Goal: Task Accomplishment & Management: Use online tool/utility

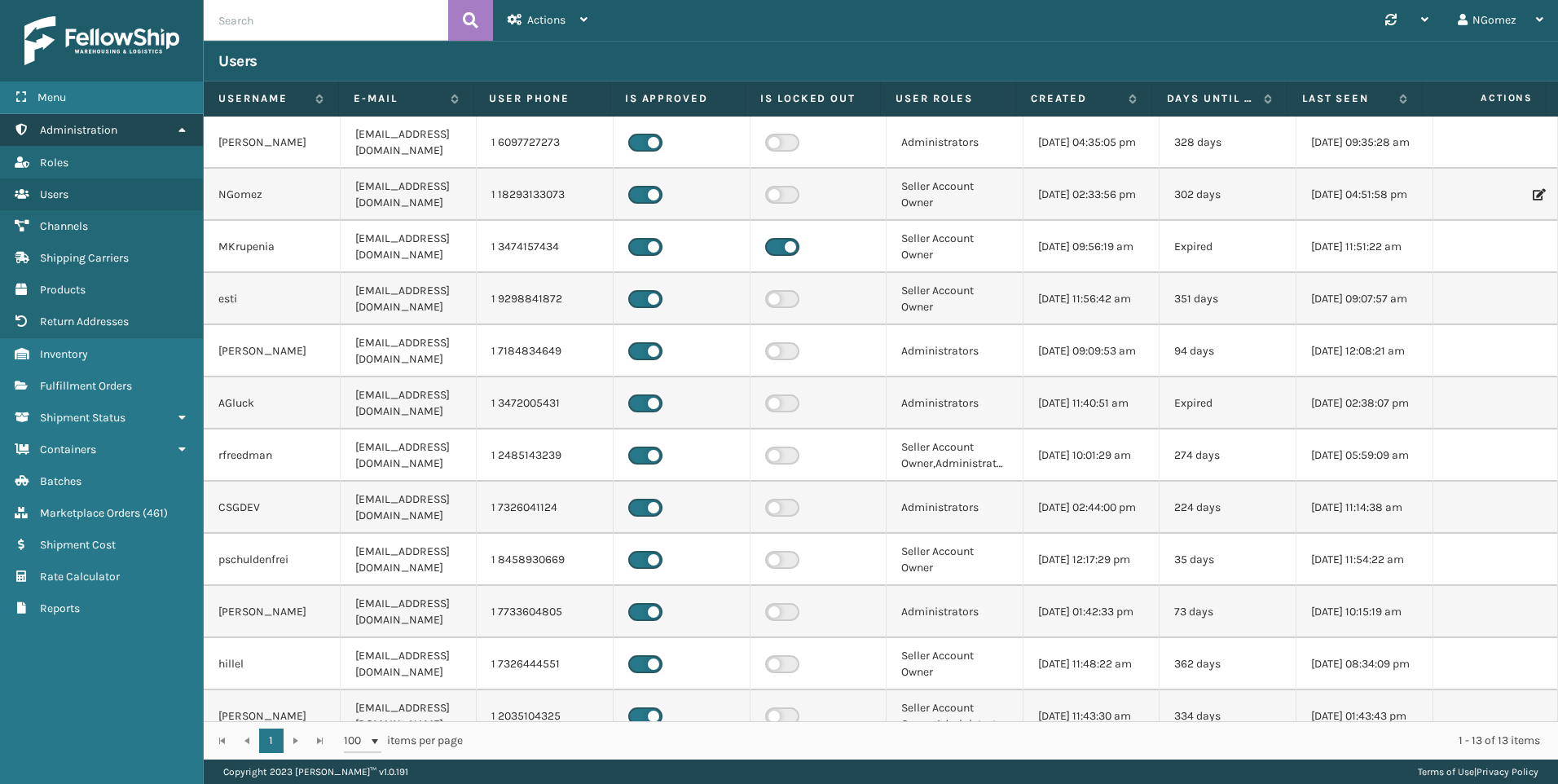
click at [152, 133] on link "Administration" at bounding box center [101, 130] width 203 height 32
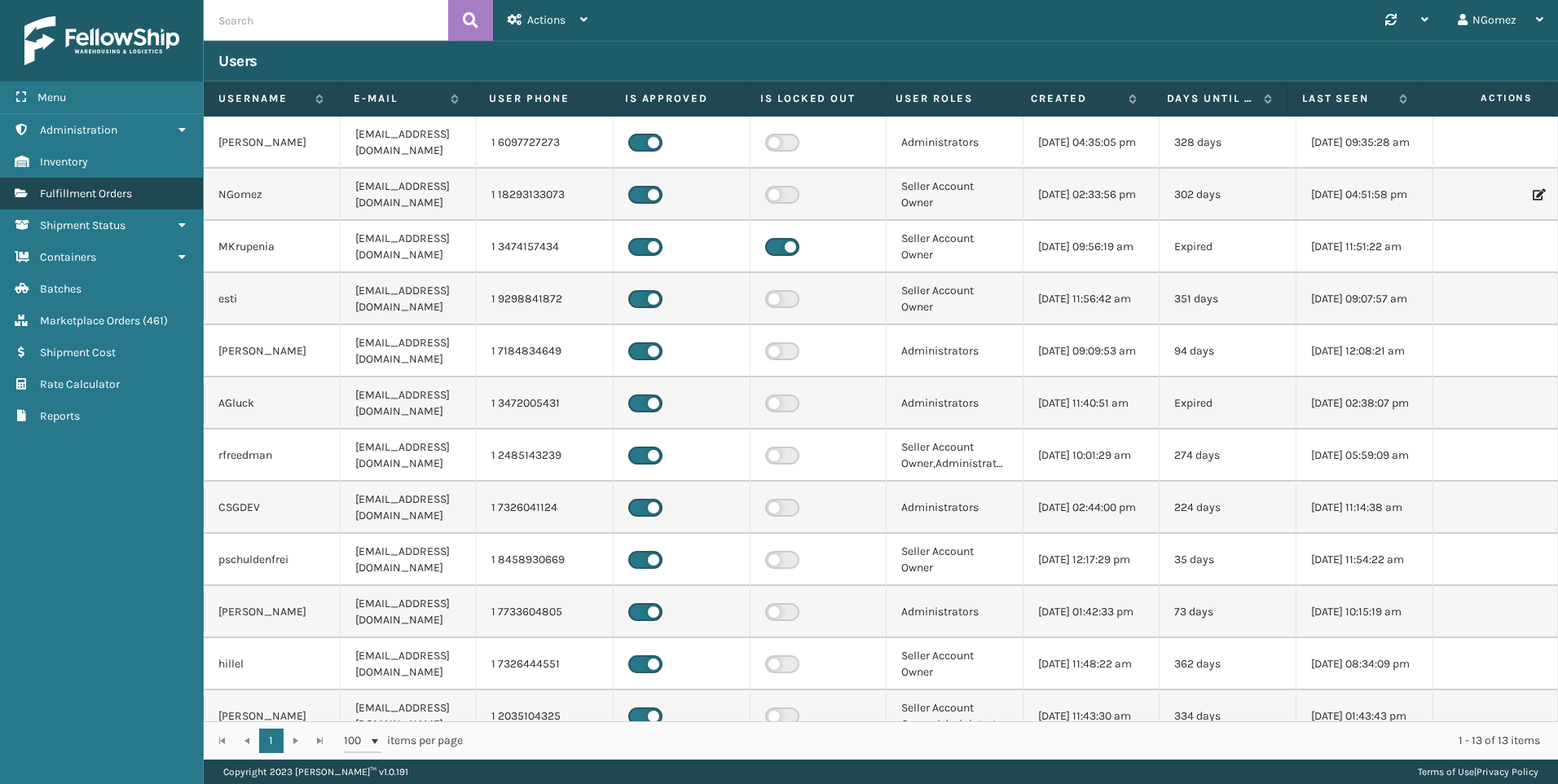
click at [124, 199] on span "Fulfillment Orders" at bounding box center [86, 193] width 92 height 14
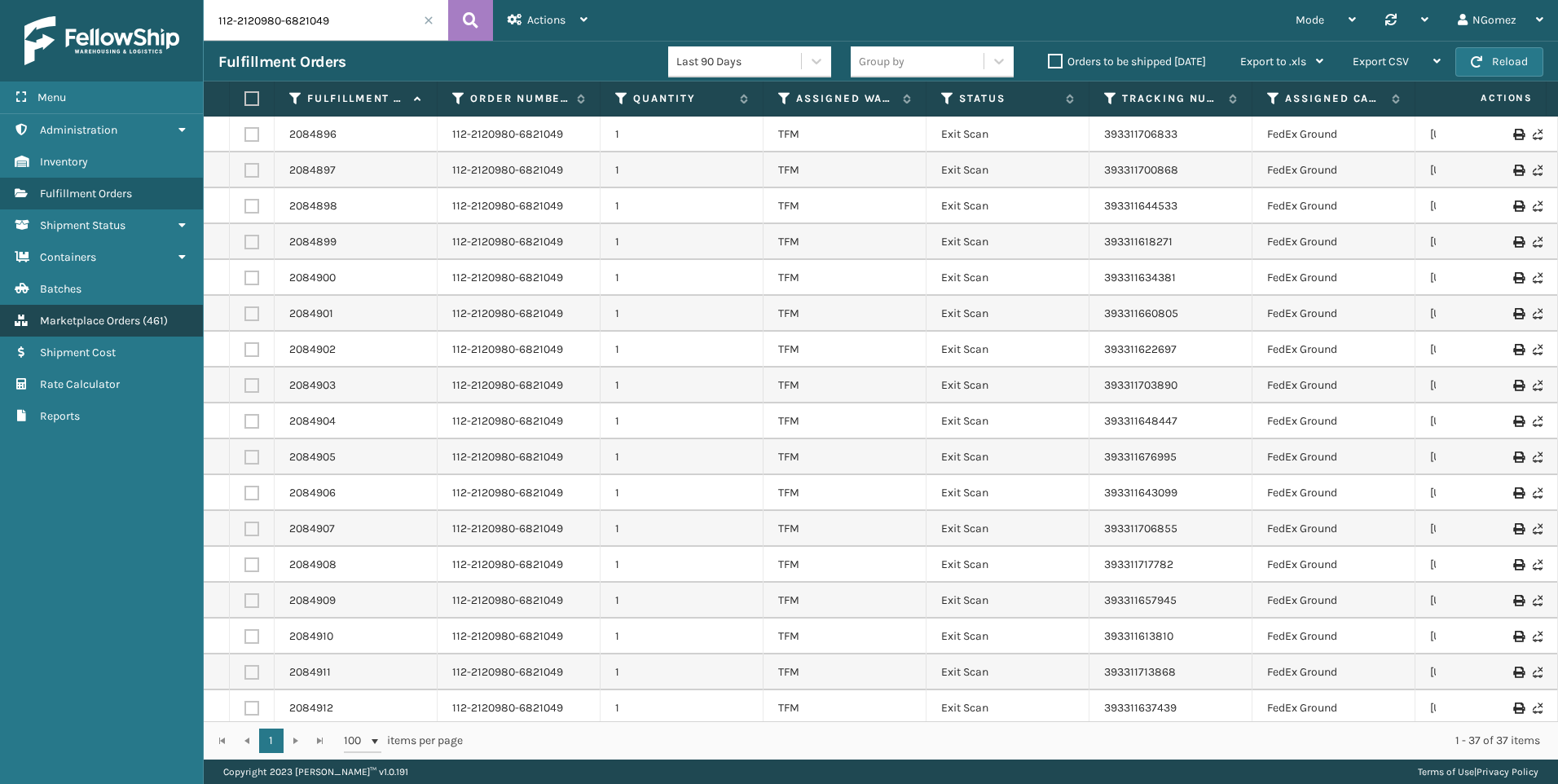
click at [130, 323] on span "Marketplace Orders" at bounding box center [90, 320] width 101 height 14
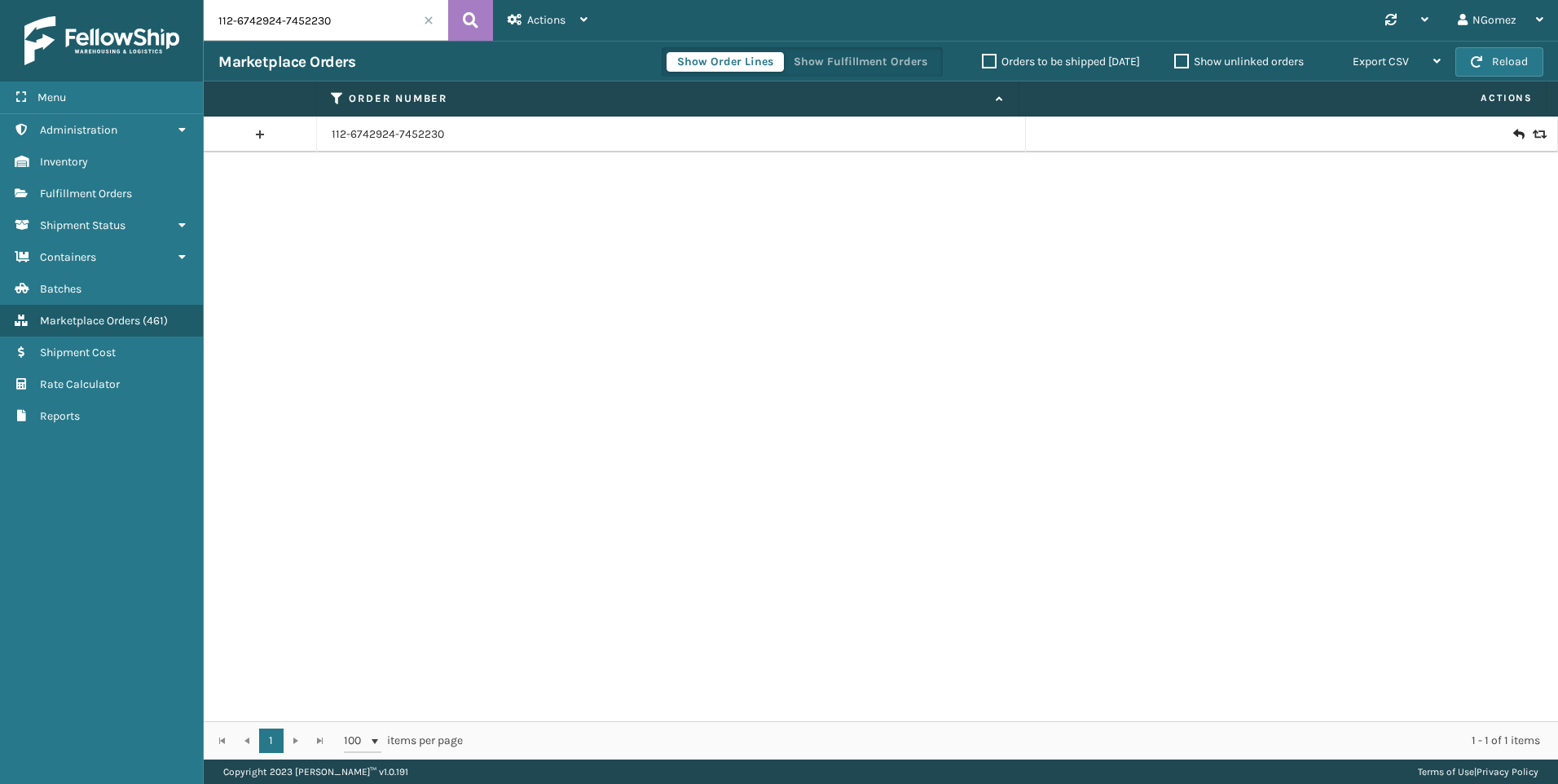
click at [330, 29] on input "112-6742924-7452230" at bounding box center [326, 20] width 245 height 41
paste input "112-0431961-2278628"
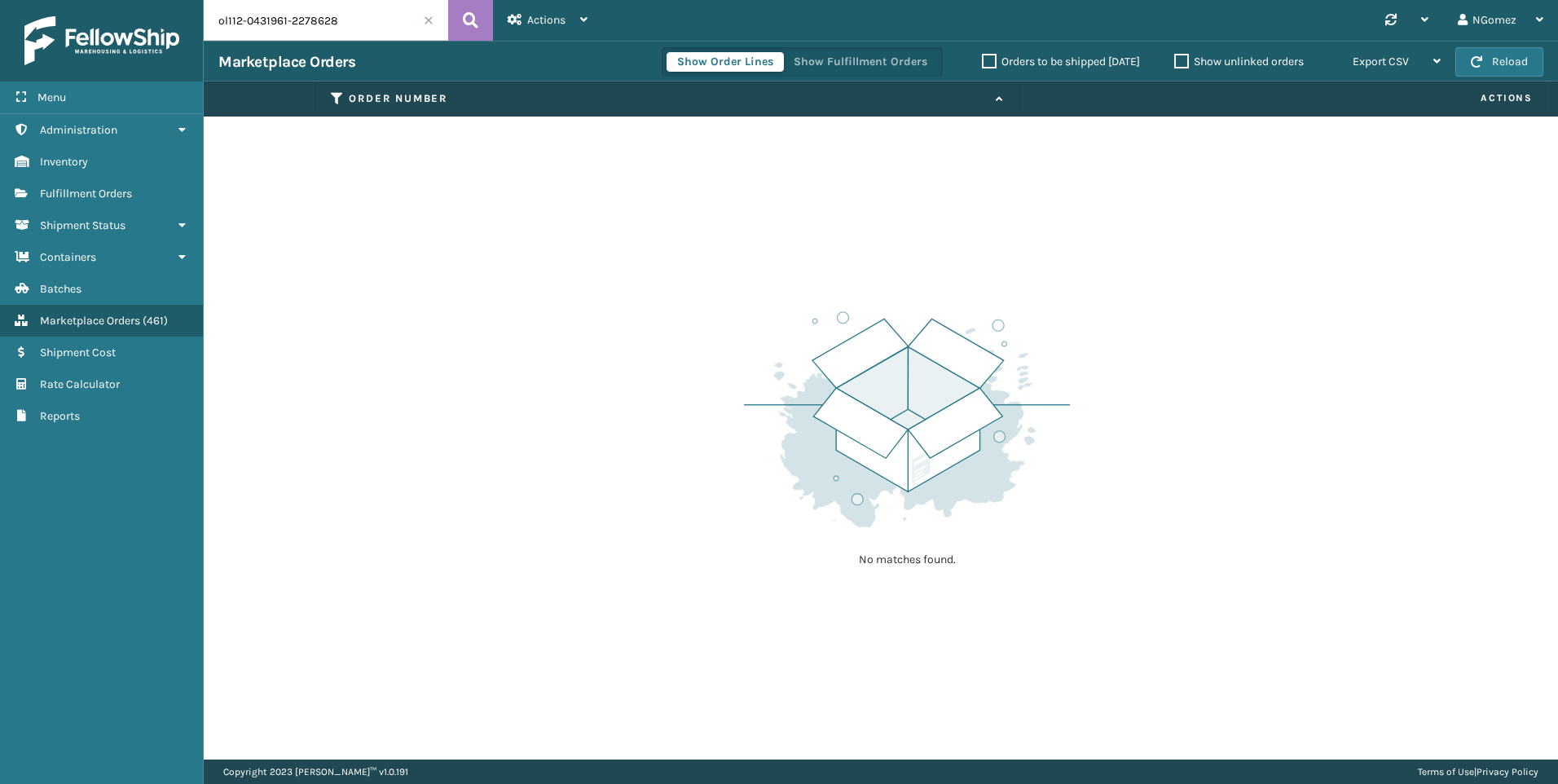
click at [226, 18] on input "ol112-0431961-2278628" at bounding box center [326, 20] width 245 height 41
type input "112-0431961-2278628"
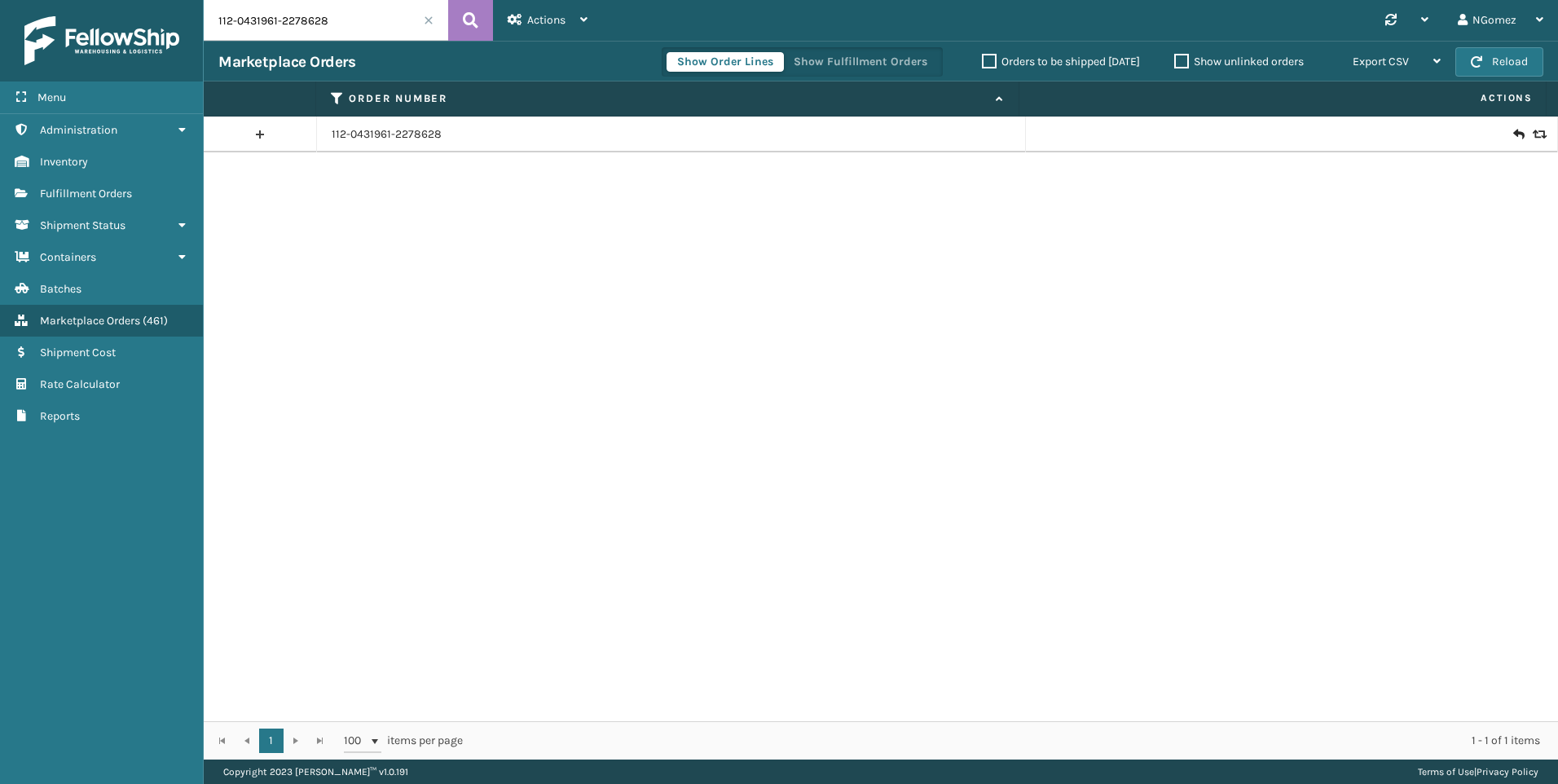
click at [1513, 129] on icon at bounding box center [1518, 134] width 10 height 16
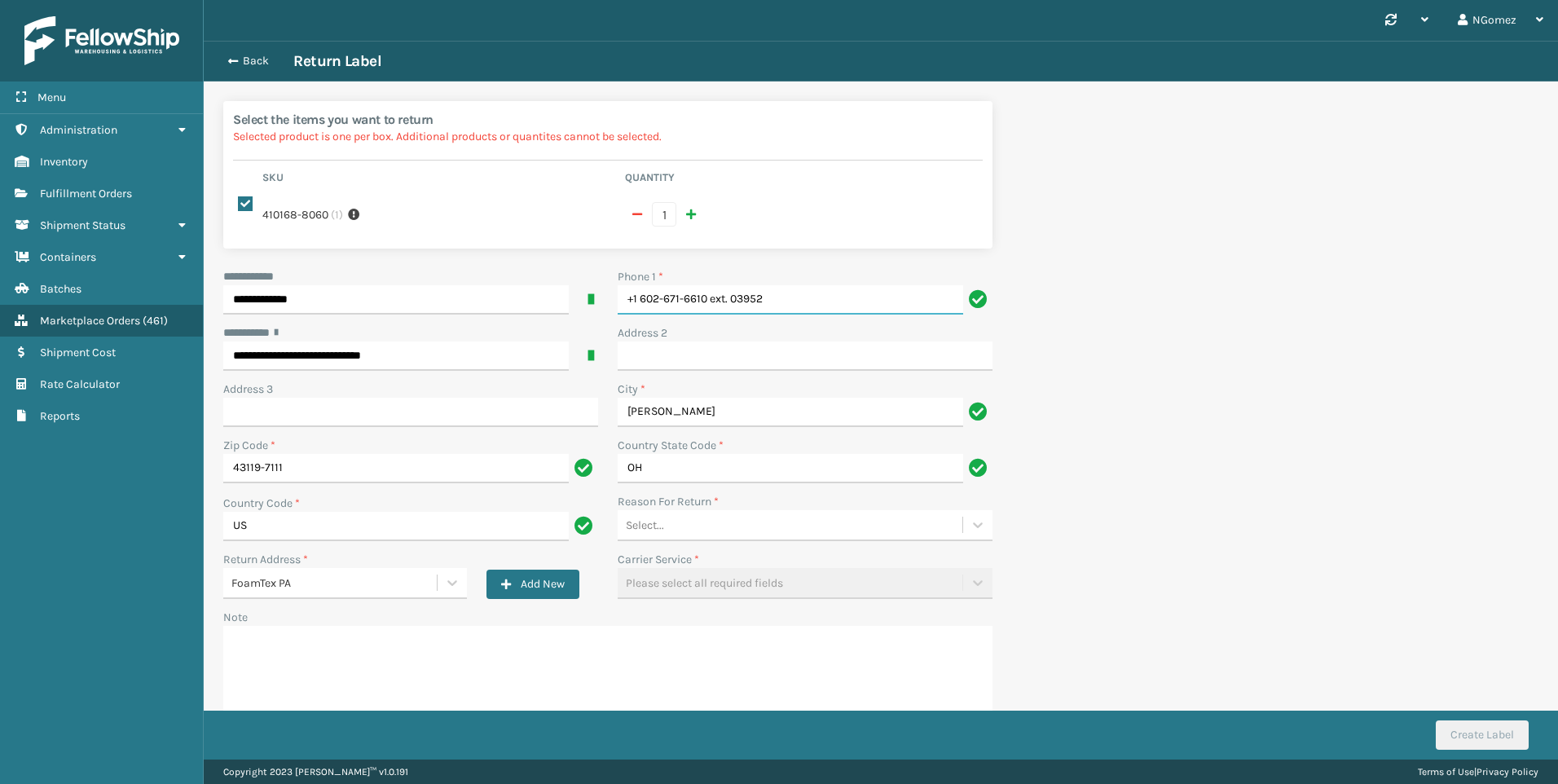
drag, startPoint x: 774, startPoint y: 281, endPoint x: 709, endPoint y: 278, distance: 65.1
click at [709, 285] on input "+1 602-671-6610 ext. 03952" at bounding box center [790, 300] width 345 height 29
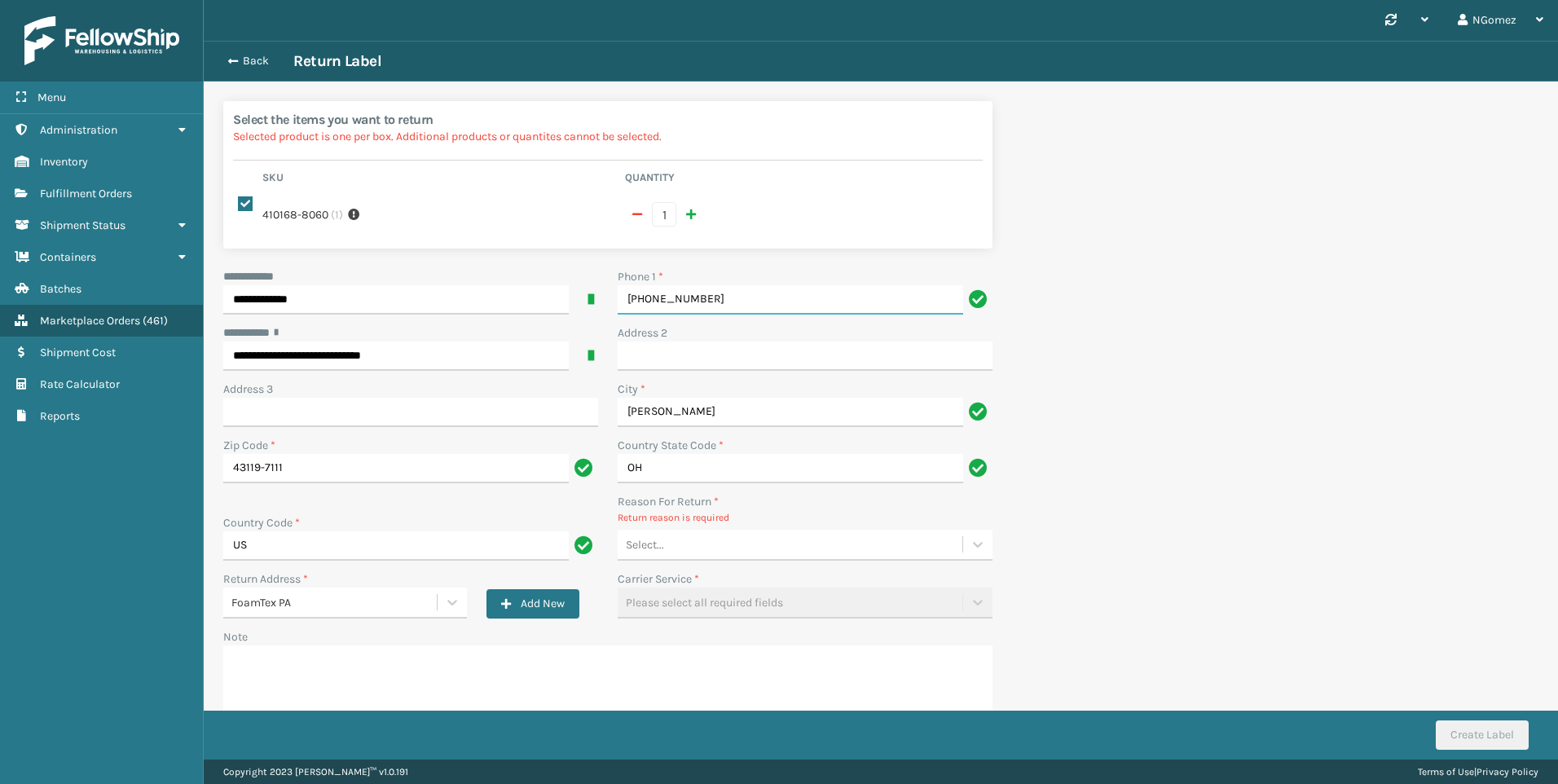
type input "[PHONE_NUMBER]"
click at [728, 532] on div "Select..." at bounding box center [790, 544] width 344 height 26
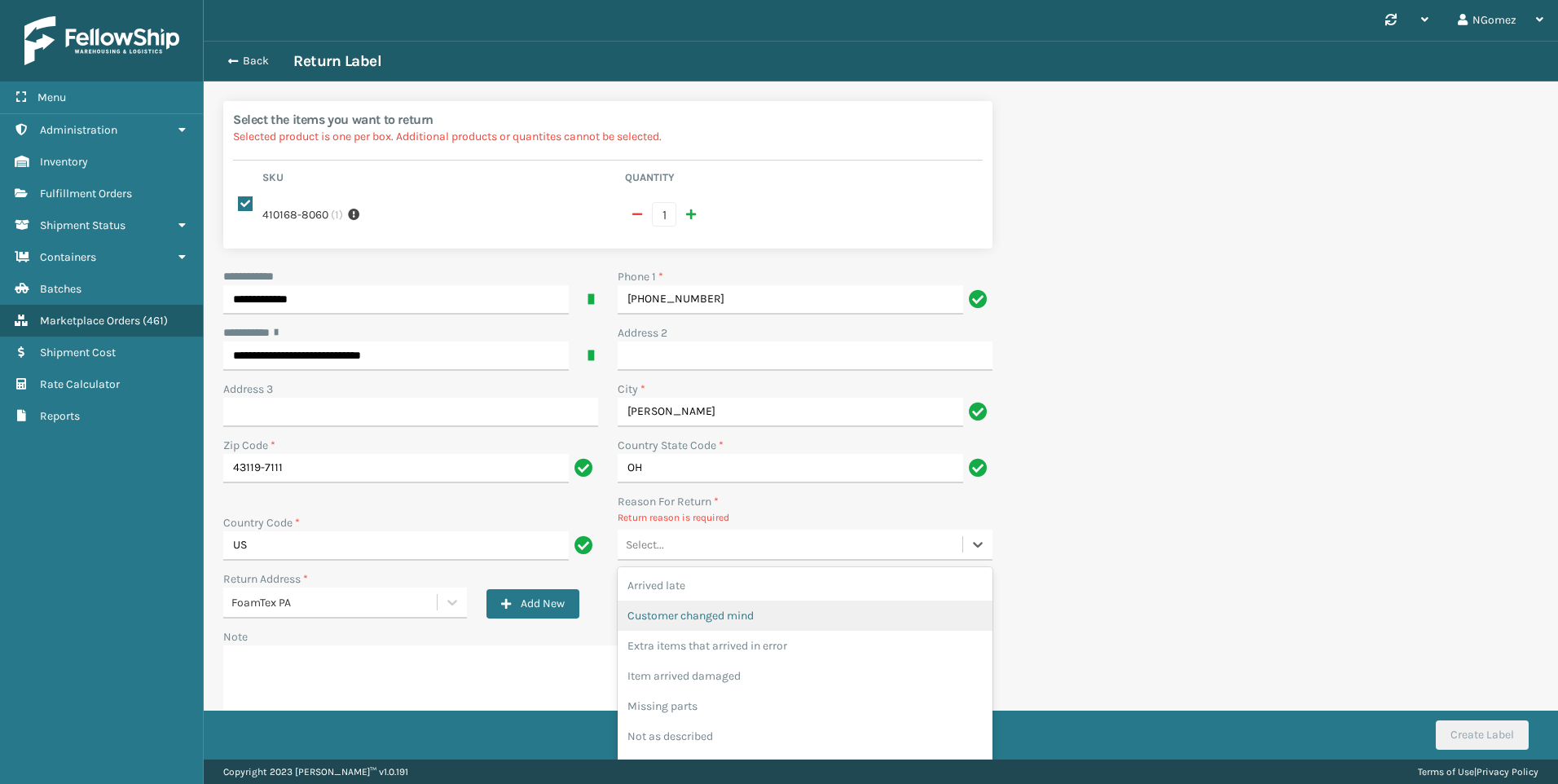
click at [727, 600] on div "Customer changed mind" at bounding box center [805, 615] width 375 height 30
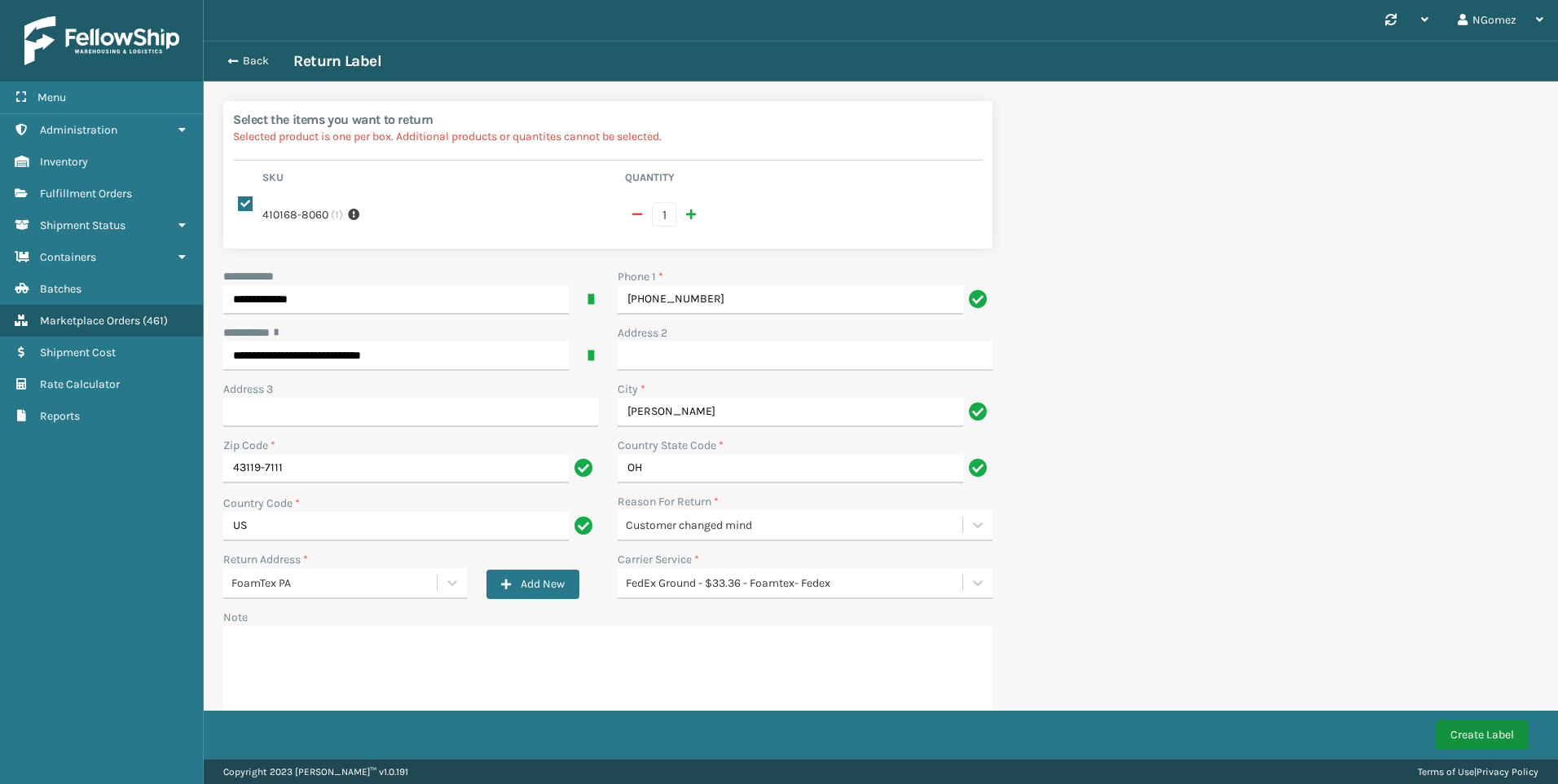
click at [1495, 727] on button "Create Label" at bounding box center [1482, 735] width 93 height 29
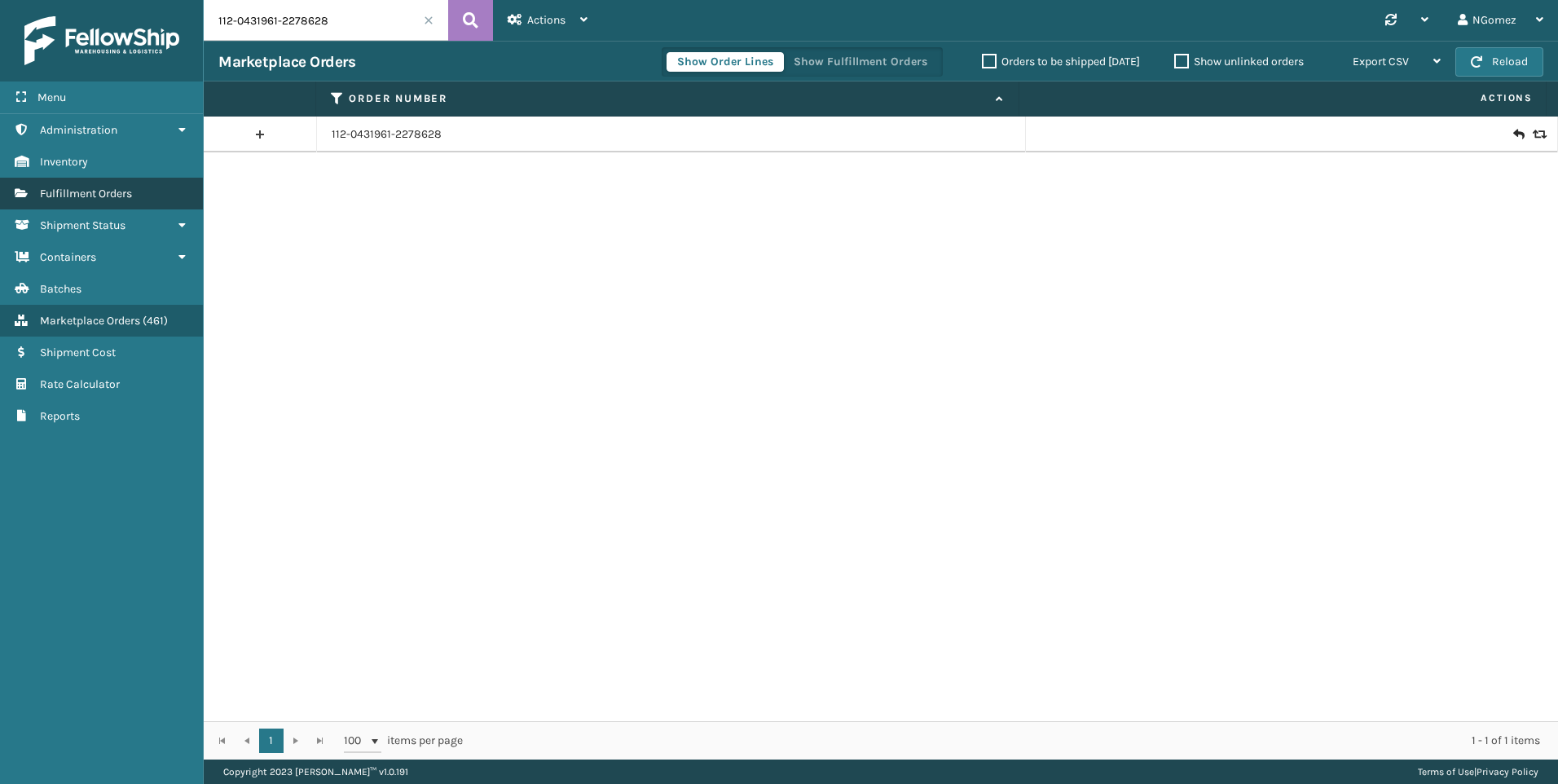
click at [132, 188] on span "Fulfillment Orders" at bounding box center [86, 193] width 92 height 14
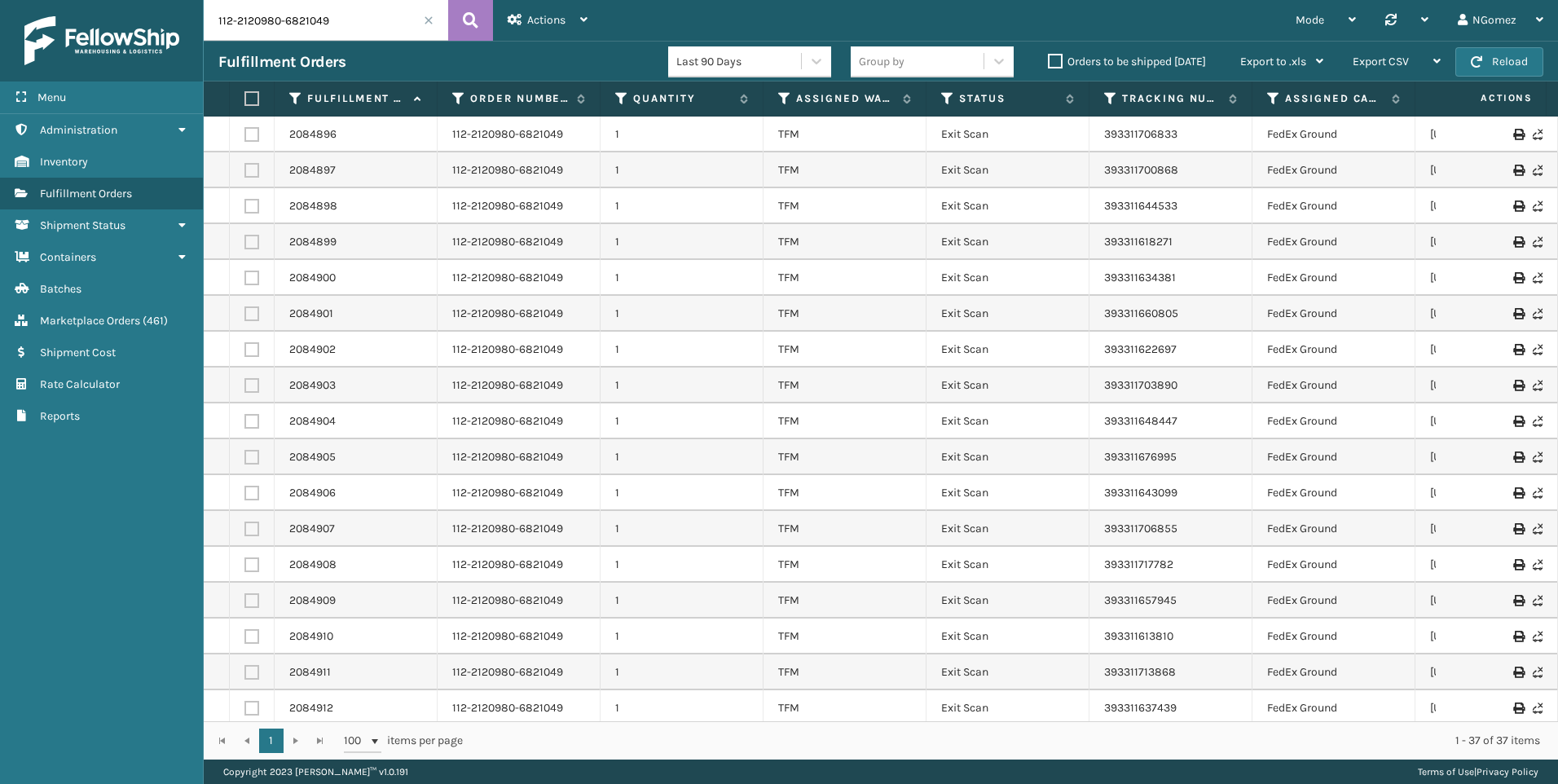
click at [353, 2] on input "112-2120980-6821049" at bounding box center [326, 20] width 245 height 41
click at [352, 2] on input "112-2120980-6821049" at bounding box center [326, 20] width 245 height 41
paste input "3986"
type input "3986"
